Goal: Task Accomplishment & Management: Manage account settings

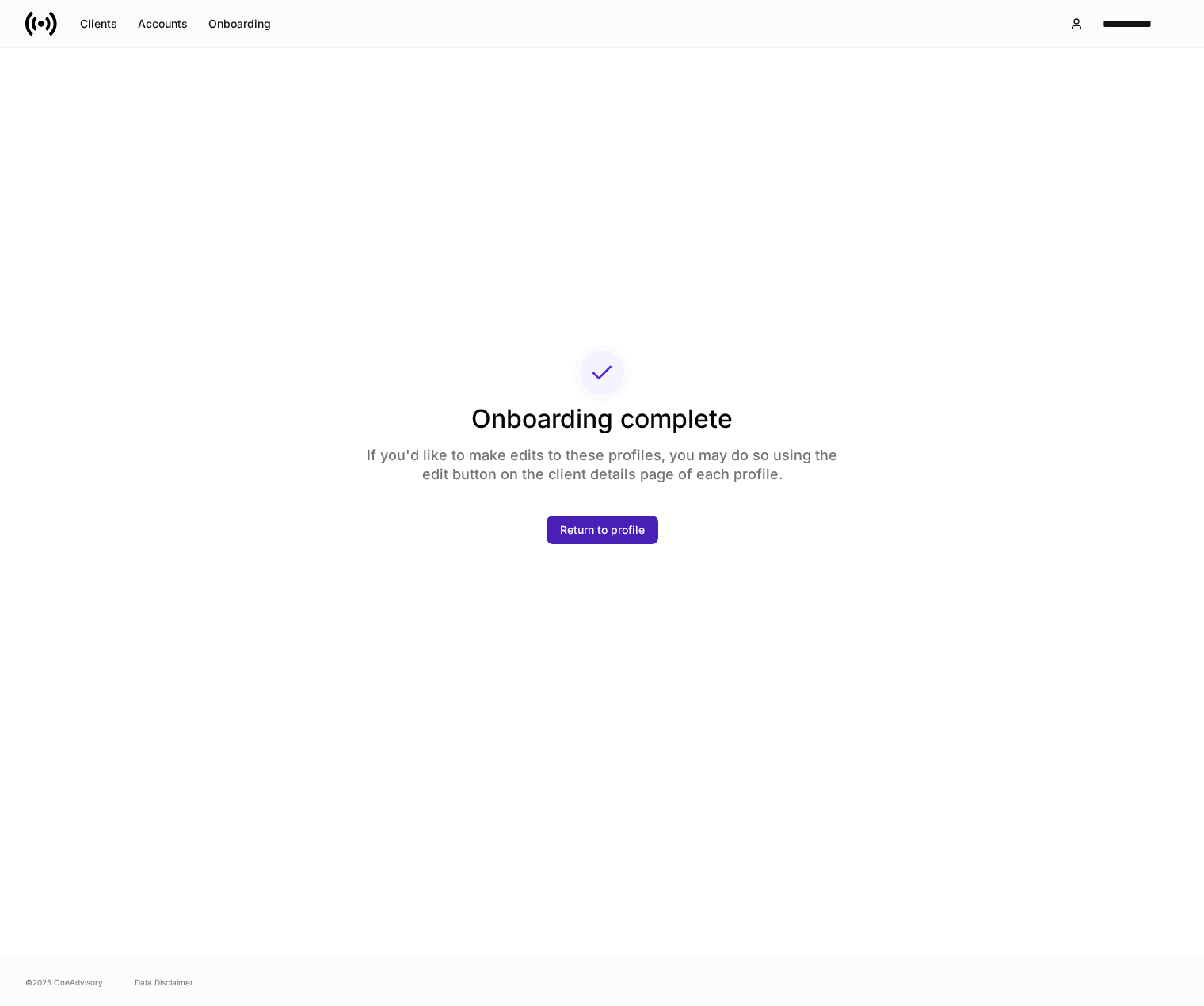
click at [616, 532] on div "Return to profile" at bounding box center [602, 529] width 85 height 16
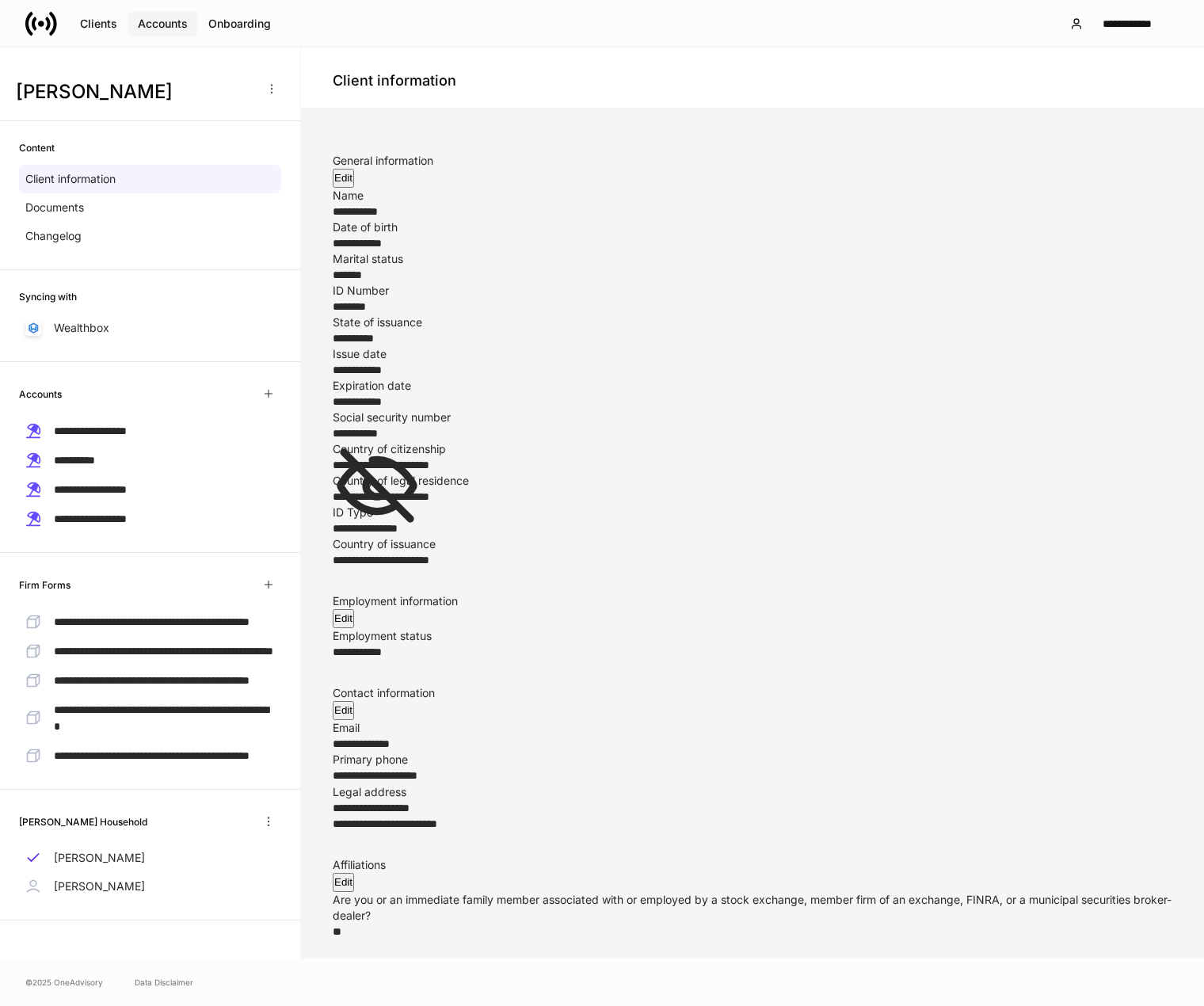
click at [185, 20] on div "Accounts" at bounding box center [162, 24] width 50 height 16
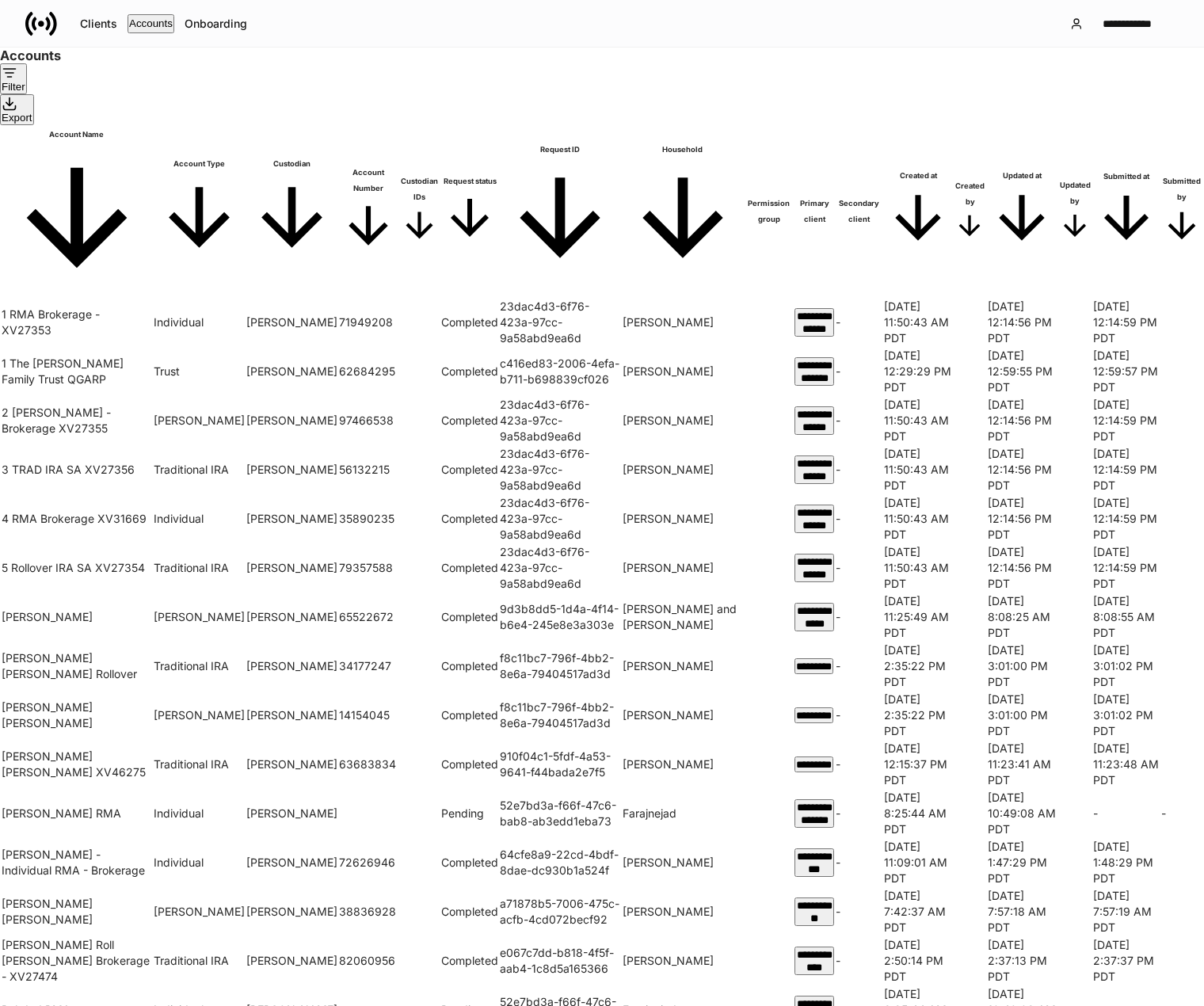
click at [26, 93] on div "Filter" at bounding box center [14, 79] width 24 height 27
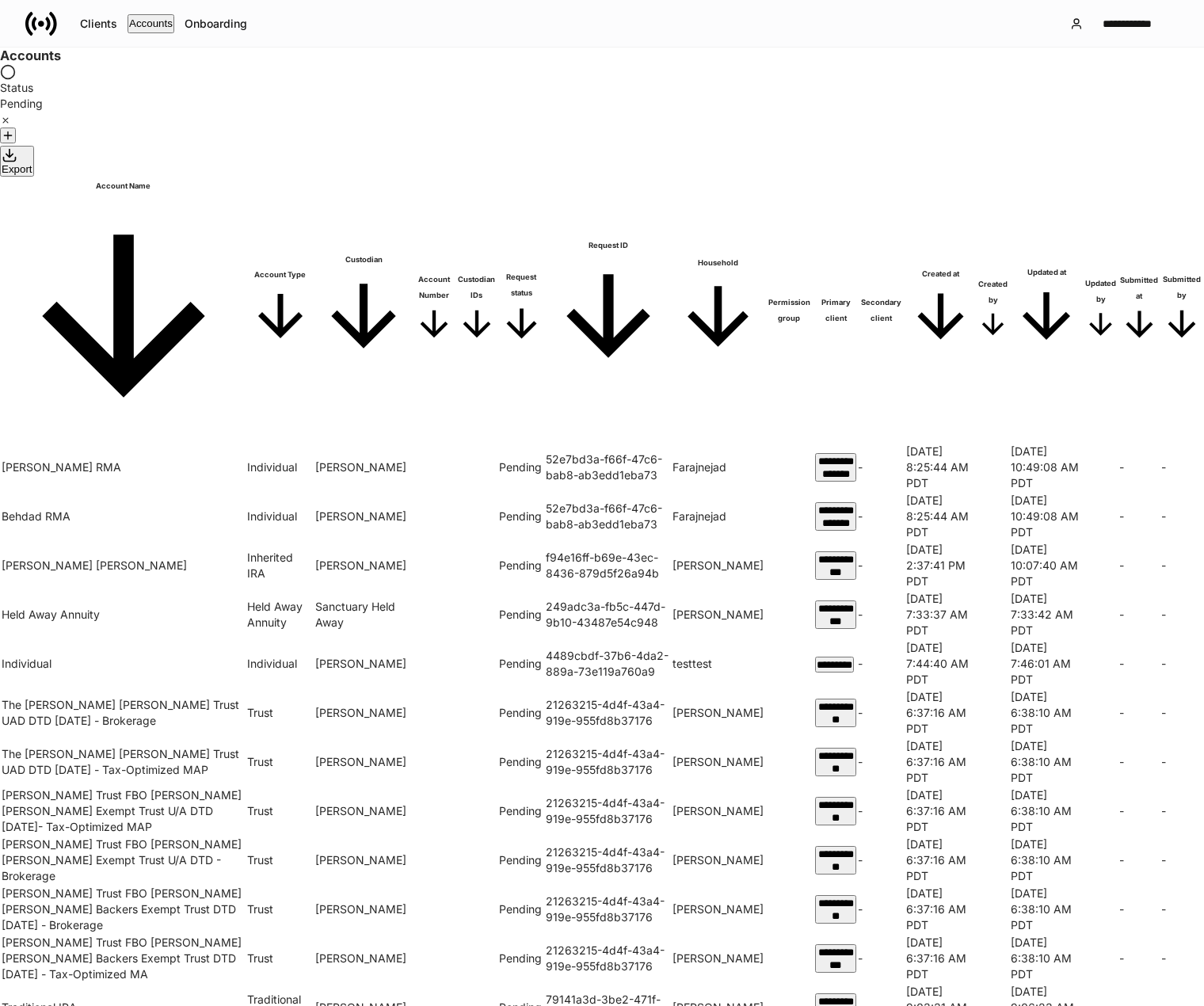
drag, startPoint x: 674, startPoint y: 486, endPoint x: 596, endPoint y: 488, distance: 78.0
drag, startPoint x: 596, startPoint y: 488, endPoint x: 513, endPoint y: 349, distance: 161.9
click at [513, 1005] on div at bounding box center [602, 1006] width 1204 height 0
click at [95, 25] on div "Clients" at bounding box center [99, 24] width 38 height 16
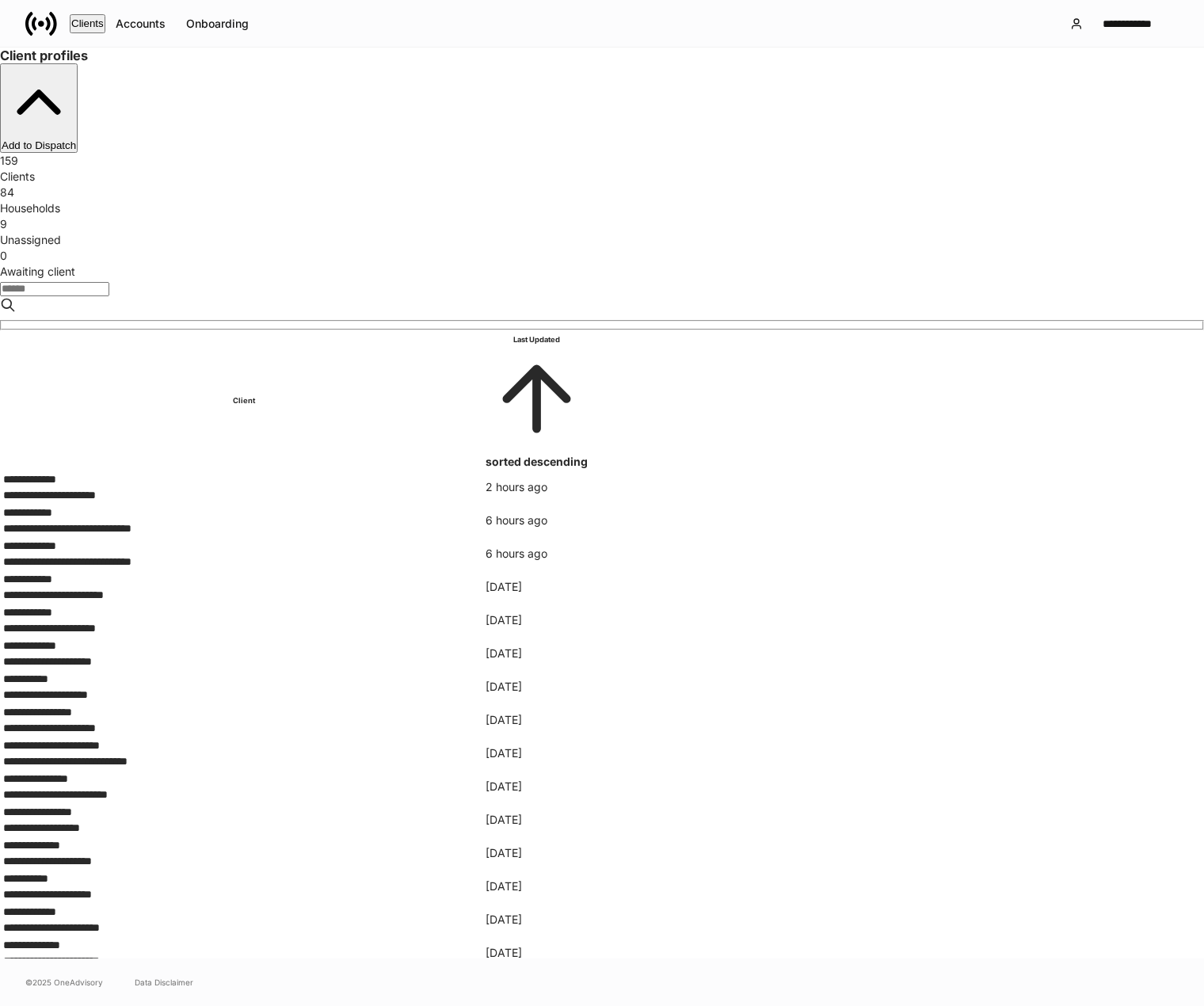
click at [638, 216] on div "9" at bounding box center [602, 224] width 1204 height 16
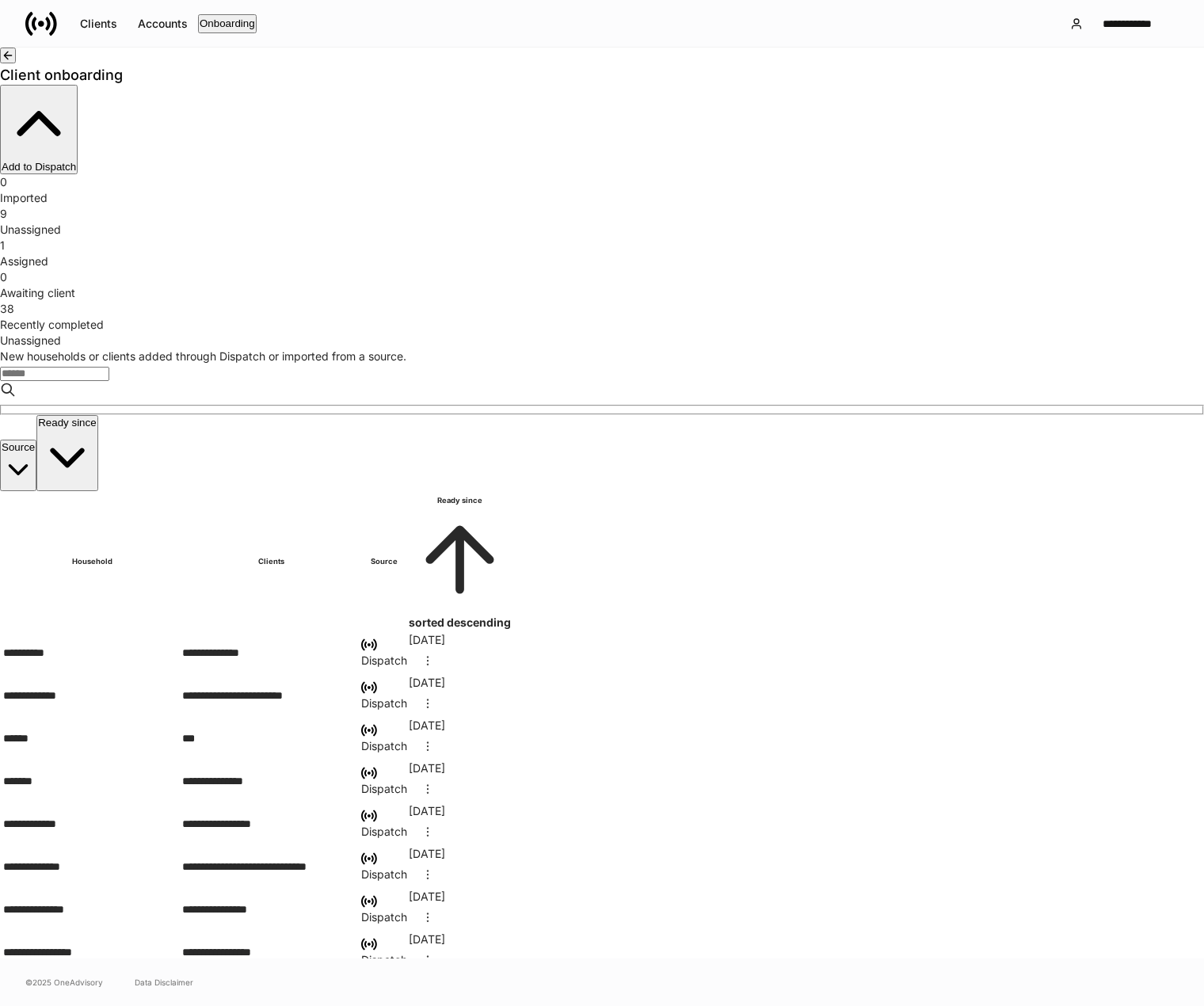
click at [559, 254] on div "Assigned" at bounding box center [602, 261] width 1204 height 16
